Goal: Task Accomplishment & Management: Manage account settings

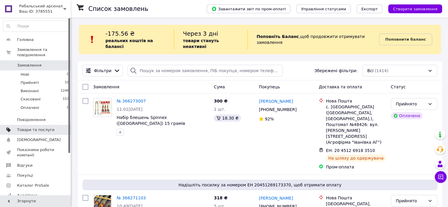
click at [39, 128] on link "Товари та послуги" at bounding box center [36, 130] width 73 height 10
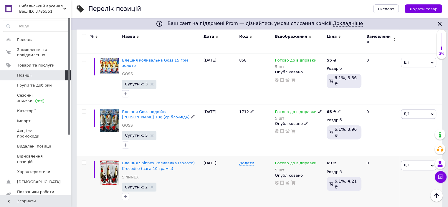
scroll to position [954, 0]
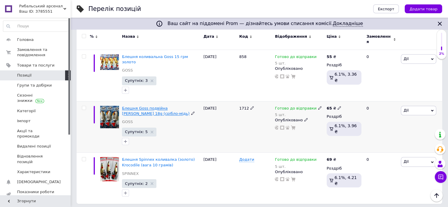
click at [153, 106] on span "Блешня Goss подвійна [PERSON_NAME] 18g (срібло-мідь)" at bounding box center [156, 111] width 68 height 10
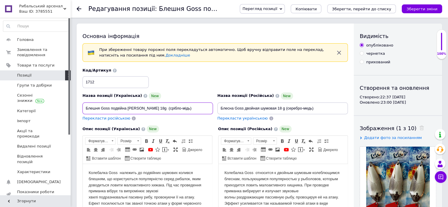
drag, startPoint x: 85, startPoint y: 106, endPoint x: 142, endPoint y: 108, distance: 57.5
click at [142, 108] on input "Блешня Goss подвійна [PERSON_NAME] 18g (срібло-мідь)" at bounding box center [148, 109] width 131 height 12
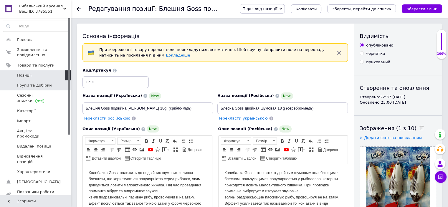
click at [39, 85] on span "Групи та добірки" at bounding box center [34, 85] width 35 height 5
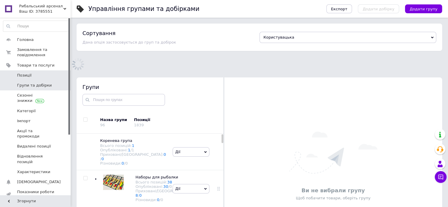
click at [38, 74] on span "Позиції" at bounding box center [35, 75] width 37 height 5
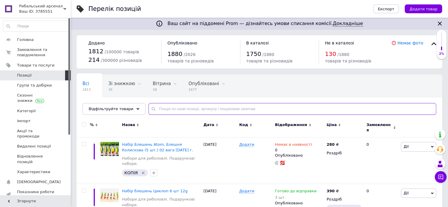
click at [208, 106] on input "text" at bounding box center [293, 109] width 288 height 12
paste input "Блешня Goss подвійна [PERSON_NAME]"
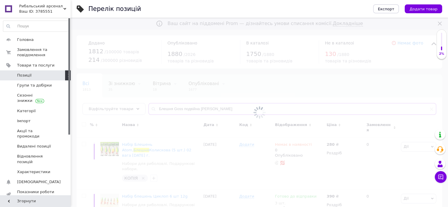
type input "Блешня Goss подвійна [PERSON_NAME]"
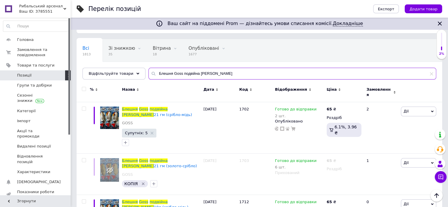
scroll to position [29, 0]
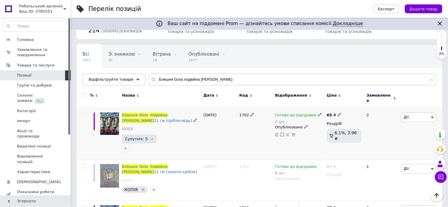
click at [311, 120] on div "2 шт." at bounding box center [298, 122] width 47 height 4
click at [381, 126] on div "Залишки" at bounding box center [359, 128] width 74 height 5
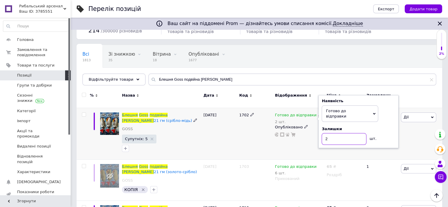
click at [340, 133] on input "2" at bounding box center [344, 139] width 45 height 12
type input "12"
click at [192, 135] on div "Супутніх: 5" at bounding box center [161, 144] width 78 height 19
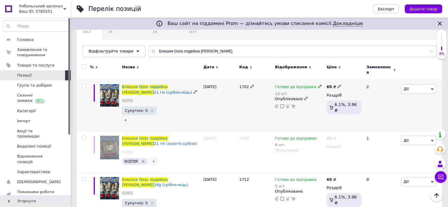
scroll to position [59, 0]
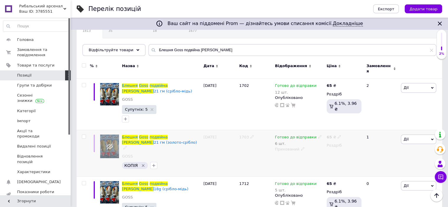
click at [318, 135] on icon at bounding box center [320, 137] width 4 height 4
click at [390, 137] on div "Наявність Готово до відправки В наявності Немає в наявності Під замовлення Зали…" at bounding box center [359, 144] width 74 height 47
click at [353, 155] on input "6" at bounding box center [344, 161] width 45 height 12
type input "10"
drag, startPoint x: 381, startPoint y: 138, endPoint x: 386, endPoint y: 136, distance: 5.7
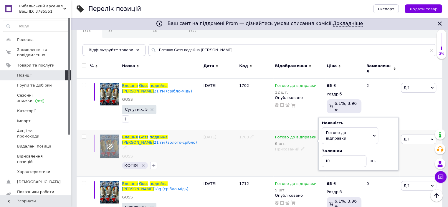
click at [384, 136] on div "Наявність Готово до відправки В наявності Немає в наявності Під замовлення Зали…" at bounding box center [359, 144] width 74 height 47
click at [430, 137] on span "Дії" at bounding box center [418, 139] width 35 height 9
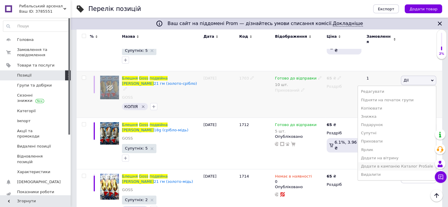
scroll to position [88, 0]
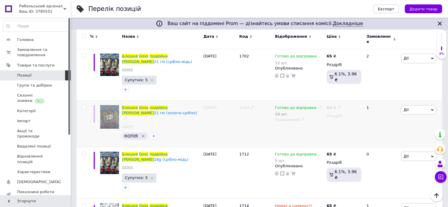
drag, startPoint x: 226, startPoint y: 118, endPoint x: 223, endPoint y: 117, distance: 3.4
click at [226, 118] on div "[DATE]" at bounding box center [220, 124] width 36 height 47
click at [140, 106] on span "Goss" at bounding box center [143, 108] width 9 height 4
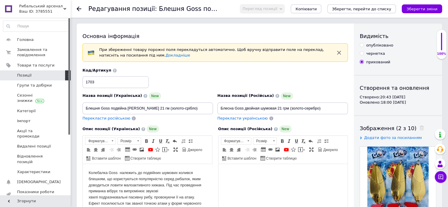
click at [363, 45] on input "опубліковано" at bounding box center [362, 45] width 4 height 4
radio input "true"
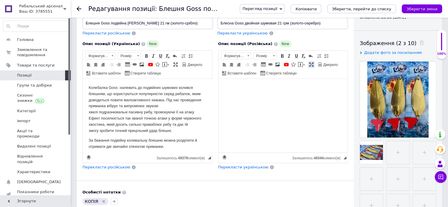
scroll to position [88, 0]
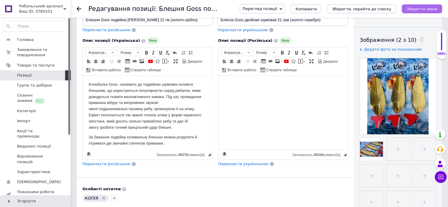
click at [427, 8] on icon "Зберегти зміни" at bounding box center [422, 9] width 31 height 4
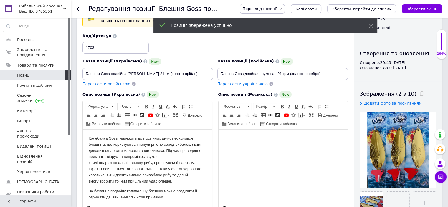
scroll to position [0, 0]
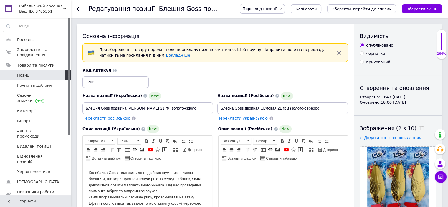
click at [427, 9] on icon "Зберегти зміни" at bounding box center [422, 9] width 31 height 4
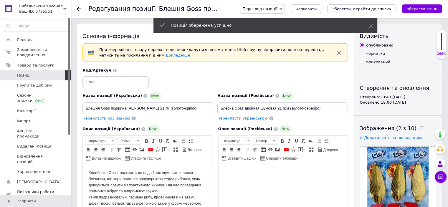
click at [78, 9] on use at bounding box center [79, 8] width 5 height 5
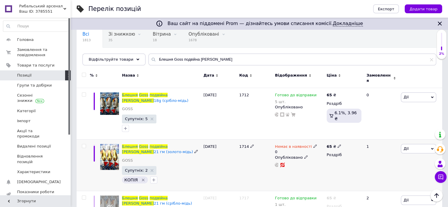
scroll to position [88, 0]
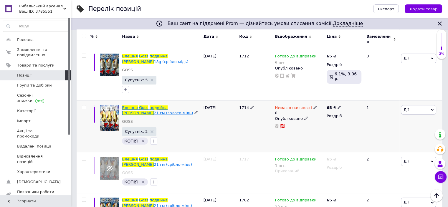
click at [168, 106] on span at bounding box center [168, 108] width 0 height 4
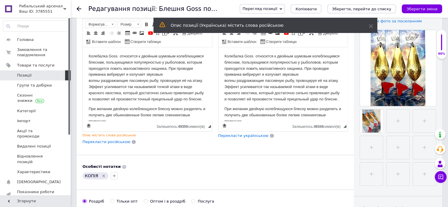
scroll to position [118, 0]
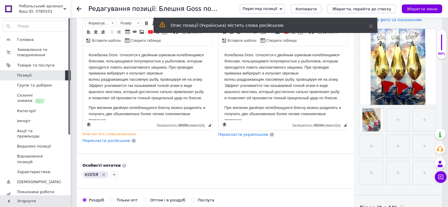
click at [236, 133] on span "Перекласти українською" at bounding box center [243, 134] width 50 height 4
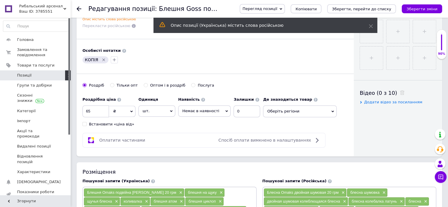
scroll to position [236, 0]
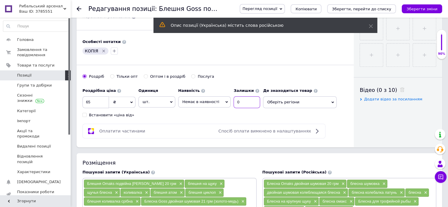
click at [238, 103] on input "0" at bounding box center [247, 102] width 27 height 12
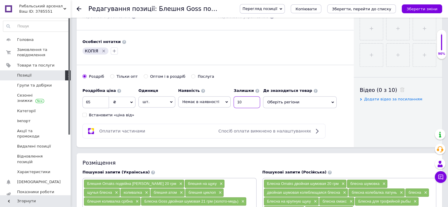
type input "10"
click at [223, 99] on span "Немає в наявності" at bounding box center [204, 101] width 52 height 11
click at [213, 129] on li "Готово до відправки" at bounding box center [205, 131] width 52 height 8
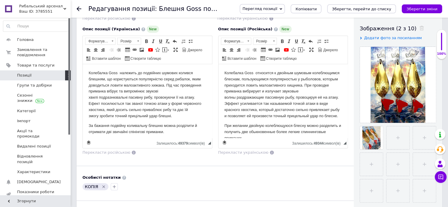
scroll to position [29, 0]
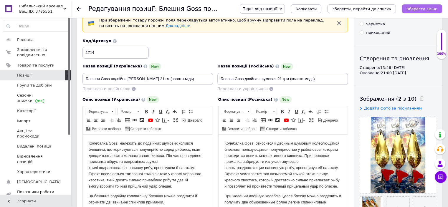
click at [436, 8] on icon "Зберегти зміни" at bounding box center [422, 9] width 31 height 4
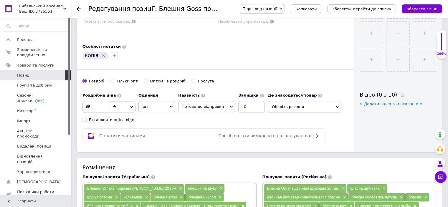
scroll to position [236, 0]
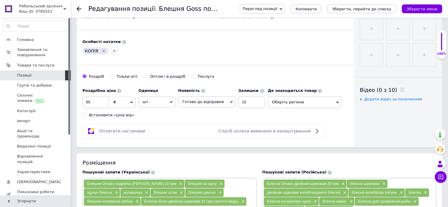
click at [333, 99] on span "Оберіть регіони" at bounding box center [305, 102] width 74 height 12
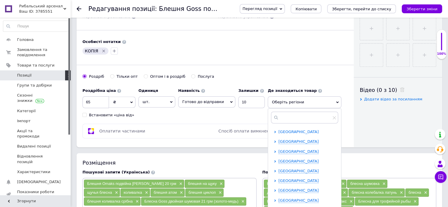
click at [300, 132] on span "[GEOGRAPHIC_DATA]" at bounding box center [299, 132] width 40 height 4
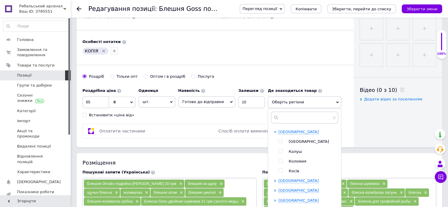
click at [279, 140] on input "checkbox" at bounding box center [281, 141] width 4 height 4
checkbox input "true"
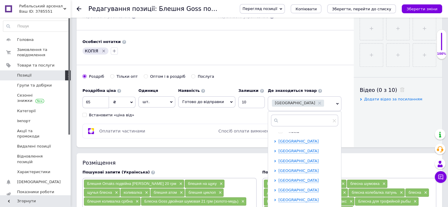
scroll to position [29, 0]
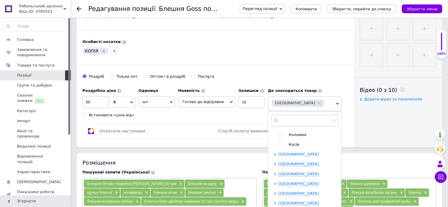
click at [279, 152] on span "[GEOGRAPHIC_DATA]" at bounding box center [299, 154] width 40 height 4
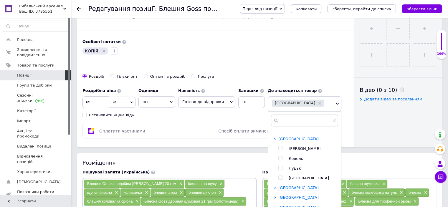
scroll to position [59, 0]
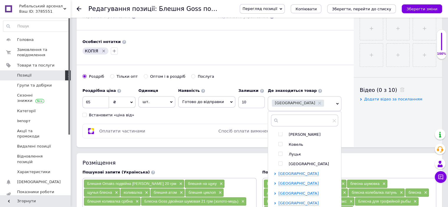
click at [279, 152] on input "checkbox" at bounding box center [281, 154] width 4 height 4
checkbox input "true"
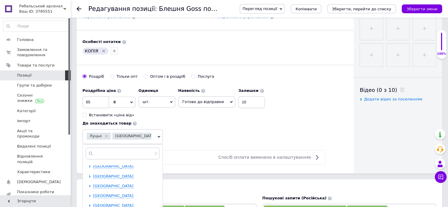
scroll to position [147, 0]
click at [134, 175] on span "[GEOGRAPHIC_DATA]" at bounding box center [113, 177] width 40 height 4
click at [97, 185] on input "checkbox" at bounding box center [95, 187] width 4 height 4
checkbox input "true"
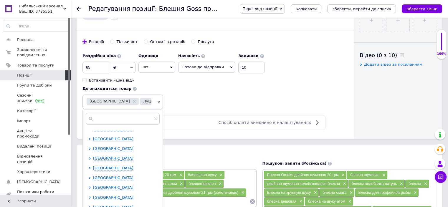
scroll to position [324, 0]
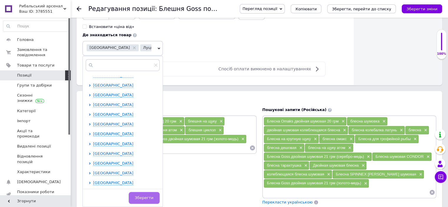
click at [154, 196] on span "Зберегти" at bounding box center [144, 198] width 19 height 4
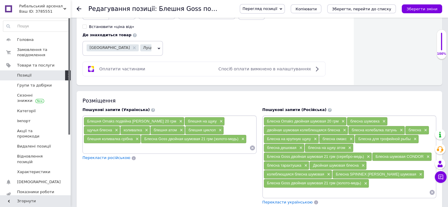
click at [414, 9] on icon "Зберегти зміни" at bounding box center [422, 9] width 31 height 4
click at [76, 9] on div "Редагування позиції: Блешня Goss подвійна [PERSON_NAME] 21 гм (золото-мідь) Пер…" at bounding box center [260, 9] width 378 height 18
click at [79, 10] on icon at bounding box center [79, 8] width 5 height 5
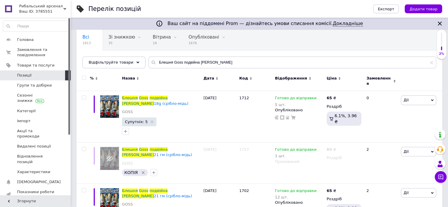
scroll to position [59, 0]
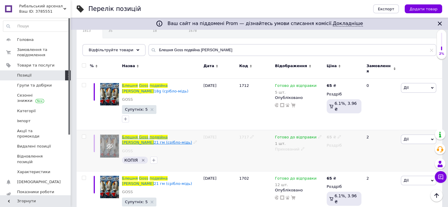
click at [154, 140] on span "[PERSON_NAME]" at bounding box center [138, 142] width 32 height 4
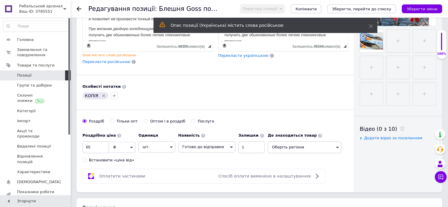
scroll to position [236, 0]
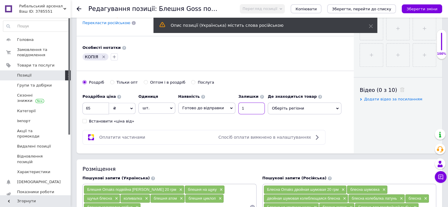
click at [244, 108] on input "1" at bounding box center [252, 109] width 27 height 12
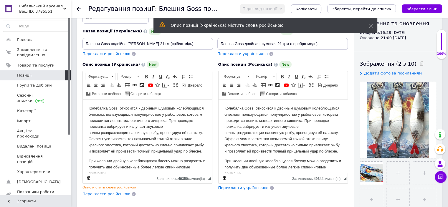
scroll to position [0, 0]
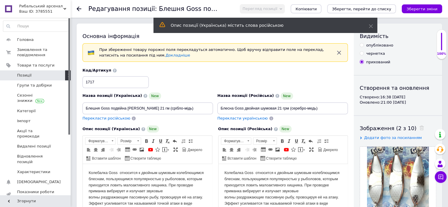
type input "10"
click at [362, 45] on input "опубліковано" at bounding box center [362, 45] width 4 height 4
radio input "true"
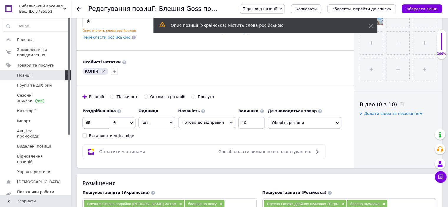
scroll to position [236, 0]
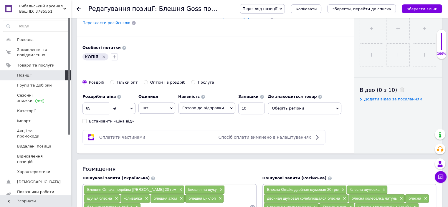
click at [328, 99] on div "Де знаходиться товар Оберіть регіони" at bounding box center [305, 102] width 74 height 23
click at [326, 108] on span "Оберіть регіони" at bounding box center [305, 109] width 74 height 12
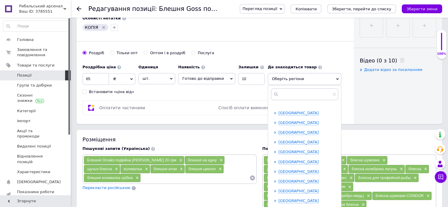
scroll to position [59, 0]
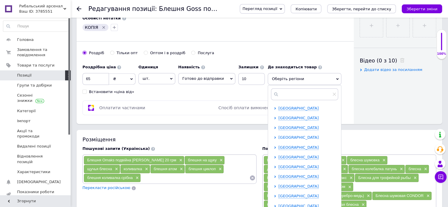
click at [291, 138] on span "[GEOGRAPHIC_DATA]" at bounding box center [299, 137] width 40 height 4
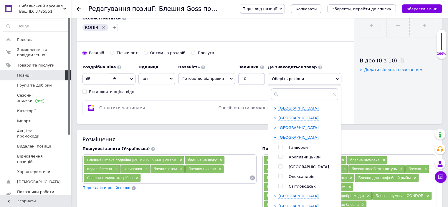
click at [279, 157] on input "checkbox" at bounding box center [281, 157] width 4 height 4
checkbox input "true"
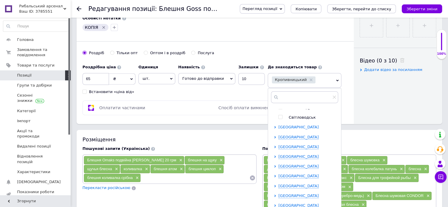
scroll to position [118, 0]
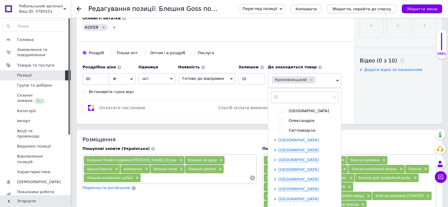
click at [288, 139] on span "[GEOGRAPHIC_DATA]" at bounding box center [299, 140] width 40 height 4
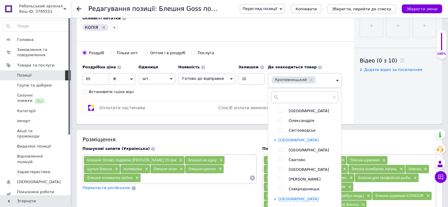
click at [287, 138] on span "[GEOGRAPHIC_DATA]" at bounding box center [299, 140] width 40 height 4
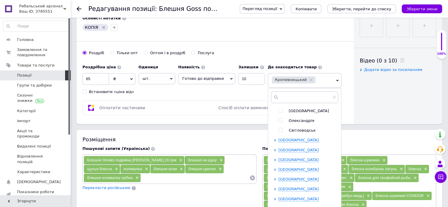
scroll to position [147, 0]
click at [284, 119] on span "[GEOGRAPHIC_DATA]" at bounding box center [299, 121] width 40 height 4
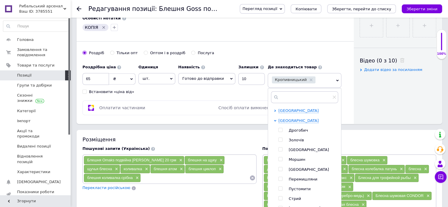
click at [279, 168] on input "checkbox" at bounding box center [281, 169] width 4 height 4
checkbox input "true"
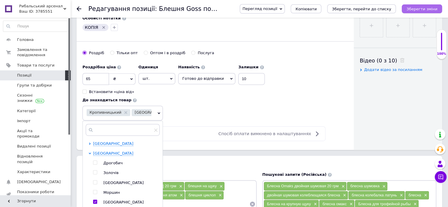
click at [420, 7] on icon "Зберегти зміни" at bounding box center [422, 9] width 31 height 4
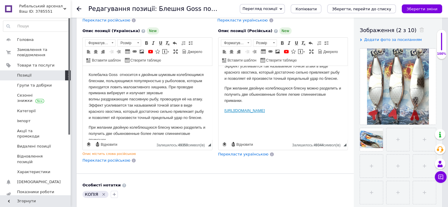
scroll to position [0, 0]
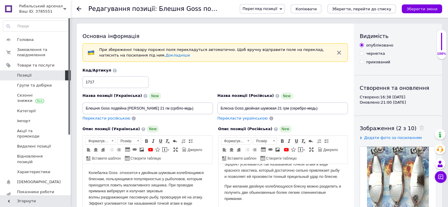
click at [414, 7] on icon "Зберегти зміни" at bounding box center [422, 9] width 31 height 4
click at [79, 6] on icon at bounding box center [79, 8] width 5 height 5
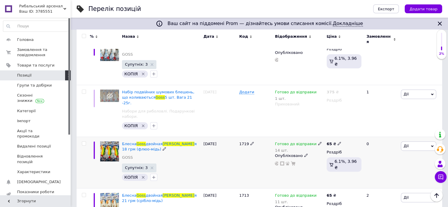
scroll to position [324, 0]
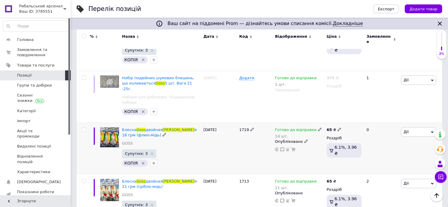
click at [318, 128] on icon at bounding box center [320, 130] width 4 height 4
click at [385, 118] on div "Наявність [PERSON_NAME] до відправки В наявності Немає в наявності Під замовлен…" at bounding box center [359, 136] width 74 height 47
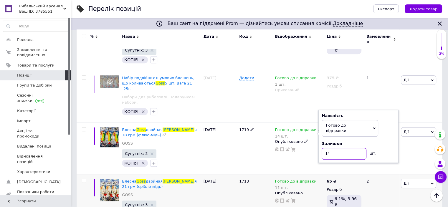
drag, startPoint x: 333, startPoint y: 138, endPoint x: 439, endPoint y: 203, distance: 124.0
click at [334, 148] on input "14" at bounding box center [344, 154] width 45 height 12
type input "1"
type input "8"
click at [233, 133] on div "[DATE]" at bounding box center [220, 149] width 36 height 52
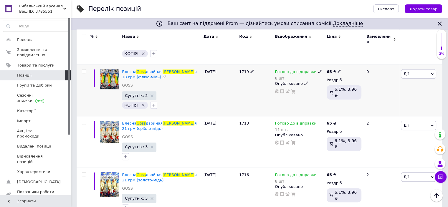
scroll to position [383, 0]
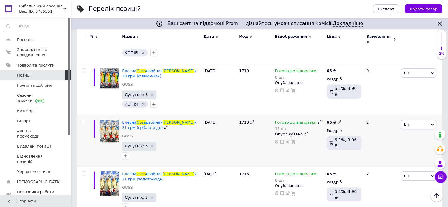
click at [318, 120] on icon at bounding box center [320, 122] width 4 height 4
click at [392, 115] on div "Наявність [PERSON_NAME] до відправки В наявності Немає в наявності Під замовлен…" at bounding box center [359, 129] width 74 height 47
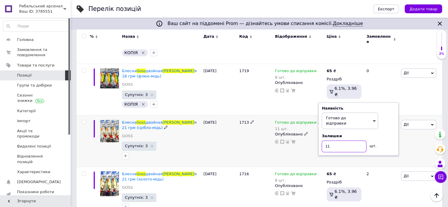
drag, startPoint x: 344, startPoint y: 130, endPoint x: 348, endPoint y: 134, distance: 6.3
click at [344, 141] on input "11" at bounding box center [344, 147] width 45 height 12
type input "16"
click at [252, 141] on div "1713" at bounding box center [256, 141] width 36 height 52
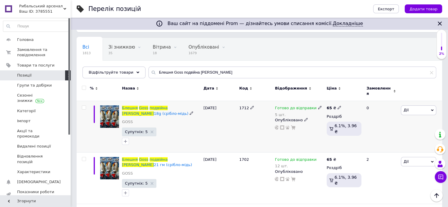
scroll to position [0, 0]
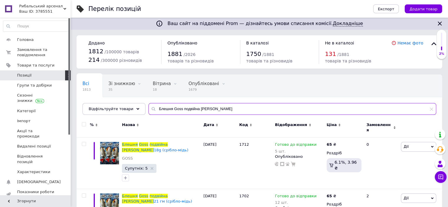
drag, startPoint x: 247, startPoint y: 108, endPoint x: 256, endPoint y: 104, distance: 9.6
click at [249, 106] on input "Блешня Goss подвійна [PERSON_NAME]" at bounding box center [293, 109] width 288 height 12
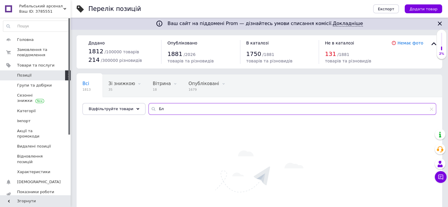
type input "Б"
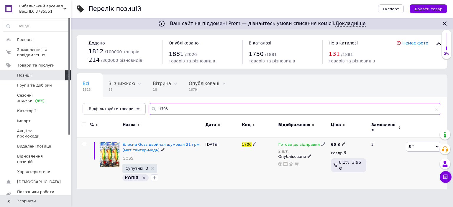
type input "1706"
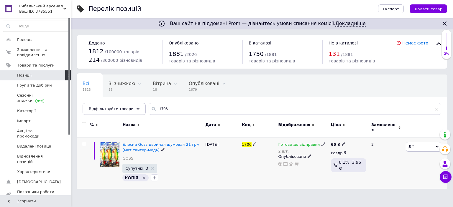
click at [309, 149] on div "2 шт." at bounding box center [301, 151] width 47 height 4
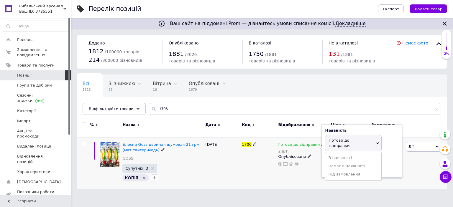
click at [387, 156] on div "Залишки 2 шт." at bounding box center [362, 165] width 74 height 19
drag, startPoint x: 345, startPoint y: 159, endPoint x: 389, endPoint y: 198, distance: 59.5
click at [345, 163] on input "2" at bounding box center [347, 169] width 45 height 12
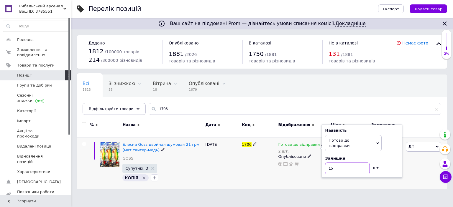
type input "15"
click at [222, 163] on div "[DATE]" at bounding box center [222, 163] width 36 height 51
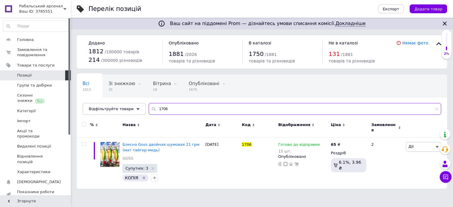
click at [194, 111] on input "1706" at bounding box center [295, 109] width 292 height 12
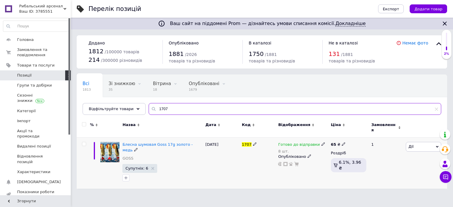
type input "1707"
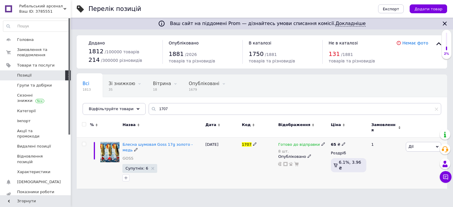
click at [313, 154] on div "Опубліковано" at bounding box center [303, 156] width 50 height 5
drag, startPoint x: 321, startPoint y: 143, endPoint x: 316, endPoint y: 143, distance: 4.7
click at [321, 142] on div "Готово до відправки 8 шт." at bounding box center [303, 148] width 50 height 12
click at [296, 149] on div "8 шт." at bounding box center [301, 151] width 47 height 4
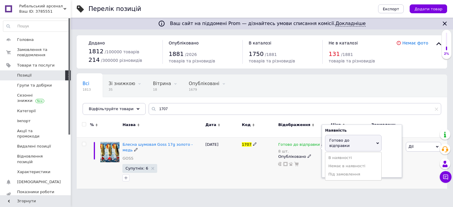
click at [394, 156] on div "Залишки" at bounding box center [362, 158] width 74 height 5
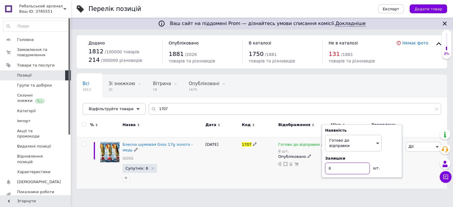
click at [342, 163] on input "8" at bounding box center [347, 169] width 45 height 12
type input "4"
type input "10"
click at [246, 162] on div "1707" at bounding box center [258, 163] width 36 height 51
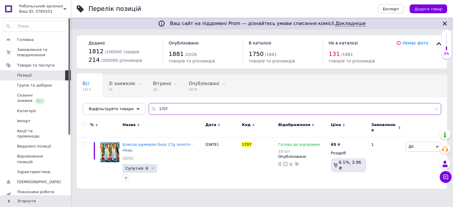
click at [188, 105] on input "1707" at bounding box center [295, 109] width 292 height 12
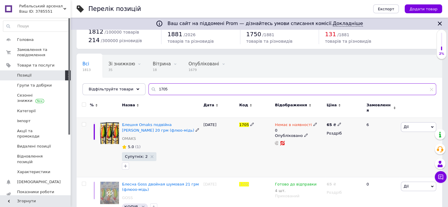
scroll to position [33, 0]
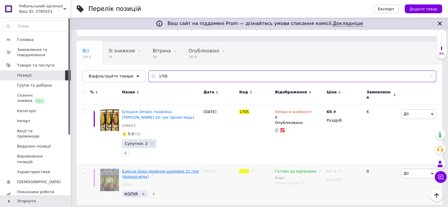
type input "1705"
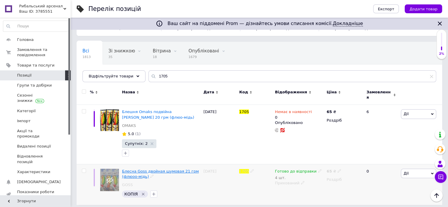
click at [165, 169] on span "Блесна Goss двойная шумовая 21 грм (флюоо-мідь)" at bounding box center [160, 174] width 77 height 10
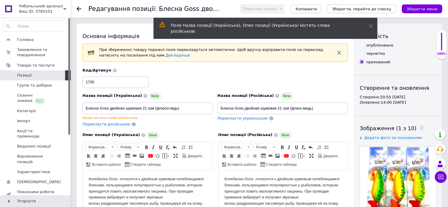
click at [362, 43] on input "опубліковано" at bounding box center [362, 45] width 4 height 4
radio input "true"
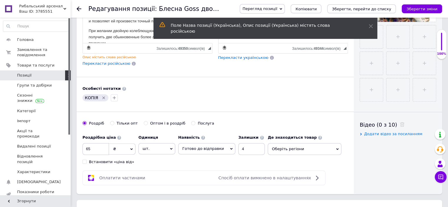
scroll to position [206, 0]
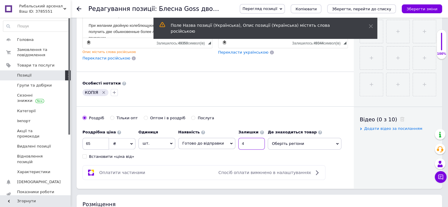
click at [253, 140] on input "4" at bounding box center [252, 144] width 27 height 12
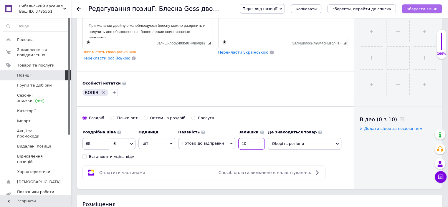
type input "10"
click at [420, 7] on icon "Зберегти зміни" at bounding box center [422, 9] width 31 height 4
drag, startPoint x: 425, startPoint y: 9, endPoint x: 419, endPoint y: 12, distance: 6.7
click at [423, 10] on icon "Зберегти зміни" at bounding box center [422, 9] width 31 height 4
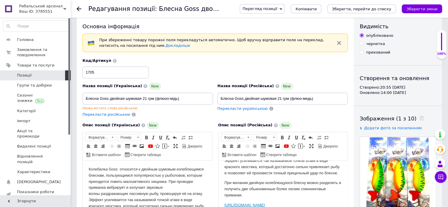
scroll to position [0, 0]
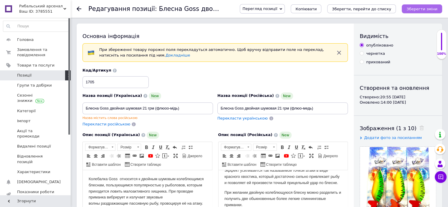
click at [415, 11] on icon "Зберегти зміни" at bounding box center [422, 9] width 31 height 4
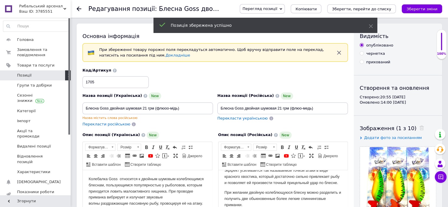
click at [78, 8] on use at bounding box center [79, 8] width 5 height 5
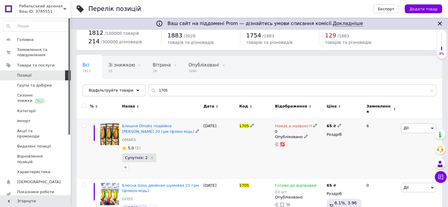
scroll to position [33, 0]
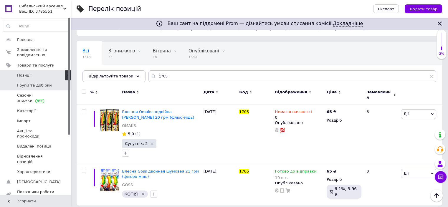
click at [34, 90] on link "Групи та добірки" at bounding box center [36, 85] width 73 height 10
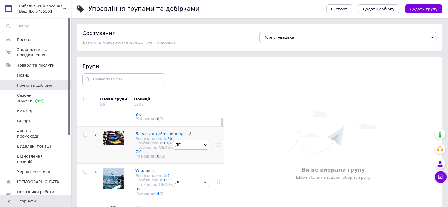
scroll to position [88, 0]
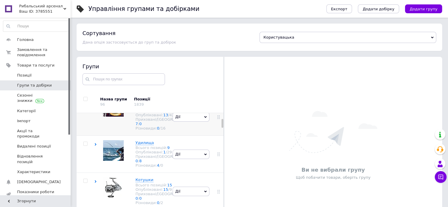
click at [144, 108] on span "Блесны и тейл-спиннеры" at bounding box center [161, 105] width 51 height 4
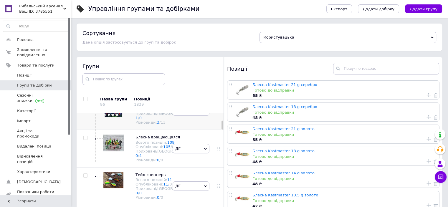
scroll to position [118, 0]
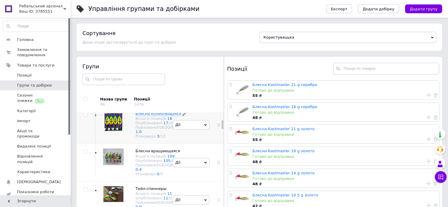
click at [153, 116] on span "Блесна колеблющаяся" at bounding box center [159, 113] width 46 height 4
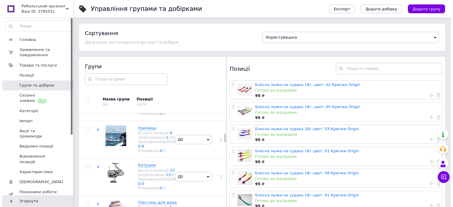
scroll to position [413, 0]
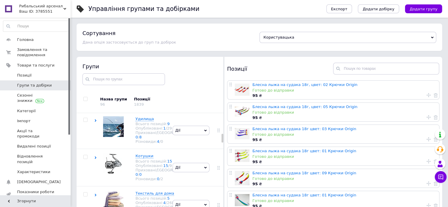
click at [142, 9] on span "GOSS" at bounding box center [141, 6] width 11 height 4
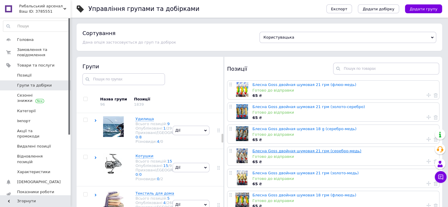
click at [290, 152] on link "Блесна Goss двойная шумовая 21 грм (серебро-медь)" at bounding box center [307, 151] width 109 height 4
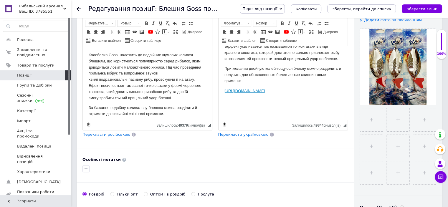
scroll to position [177, 0]
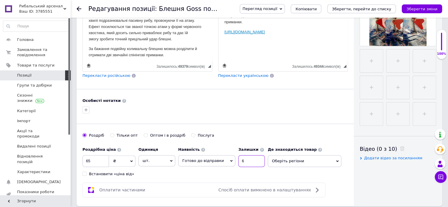
drag, startPoint x: 253, startPoint y: 160, endPoint x: 268, endPoint y: 166, distance: 16.2
click at [254, 157] on input "6" at bounding box center [252, 161] width 27 height 12
type input "10"
click at [416, 10] on icon "Зберегти зміни" at bounding box center [422, 9] width 31 height 4
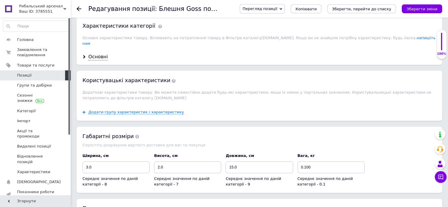
scroll to position [560, 0]
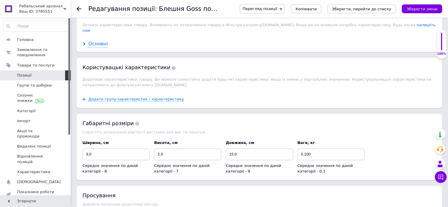
click at [99, 41] on div "Основні" at bounding box center [97, 44] width 19 height 7
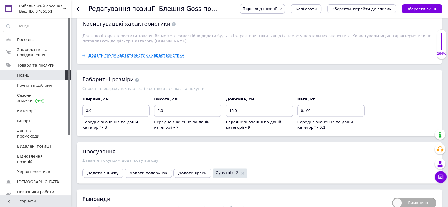
scroll to position [913, 0]
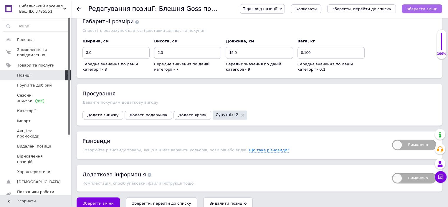
click at [435, 7] on icon "Зберегти зміни" at bounding box center [422, 9] width 31 height 4
click at [420, 9] on icon "Зберегти зміни" at bounding box center [422, 9] width 31 height 4
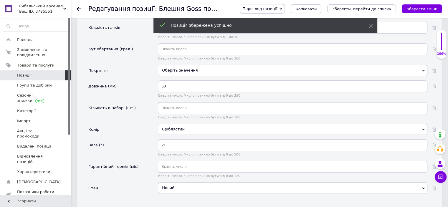
scroll to position [648, 0]
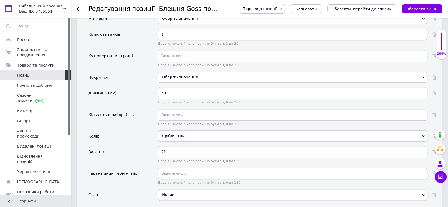
click at [77, 8] on use at bounding box center [79, 8] width 5 height 5
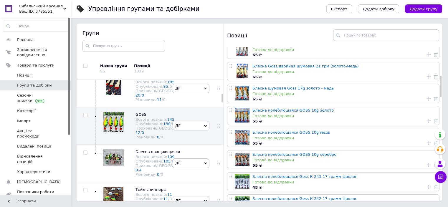
scroll to position [242, 0]
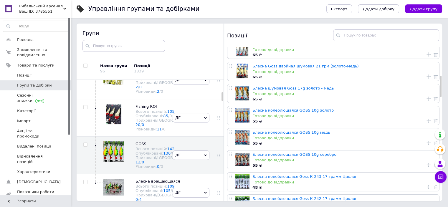
click at [142, 34] on span "OMAKS" at bounding box center [143, 31] width 14 height 4
